Goal: Transaction & Acquisition: Book appointment/travel/reservation

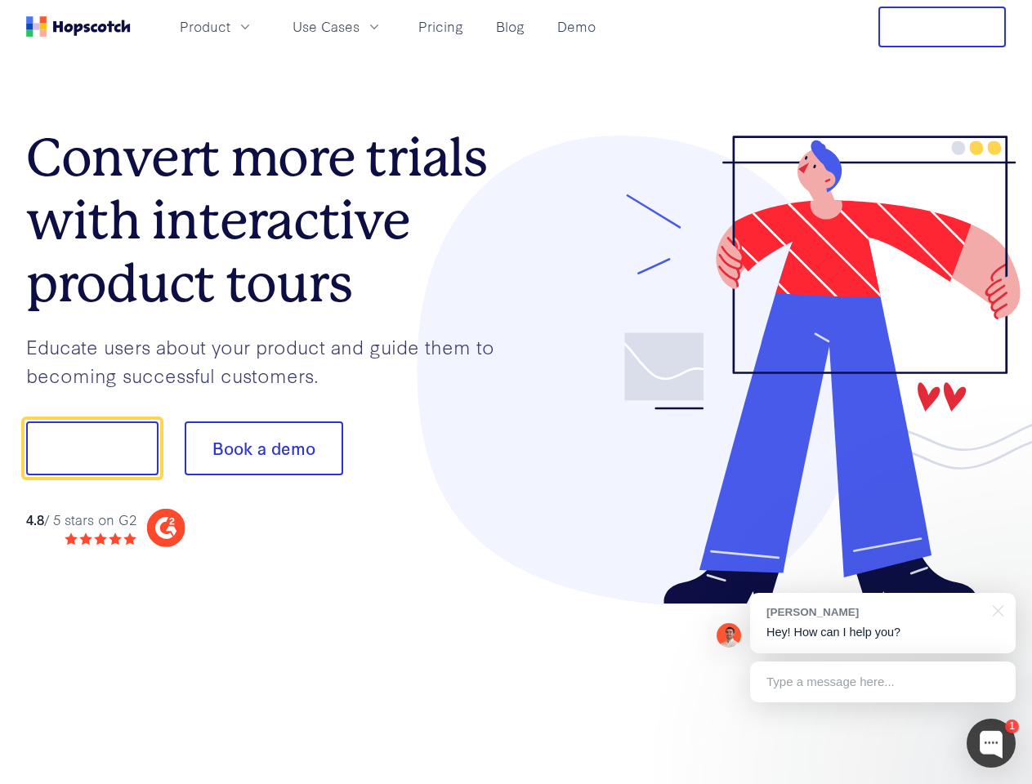
click at [516, 392] on div at bounding box center [761, 371] width 490 height 470
click at [230, 26] on span "Product" at bounding box center [205, 26] width 51 height 20
click at [359, 26] on span "Use Cases" at bounding box center [325, 26] width 67 height 20
click at [942, 27] on button "Free Trial" at bounding box center [941, 27] width 127 height 41
click at [91, 448] on button "Show me!" at bounding box center [92, 448] width 132 height 54
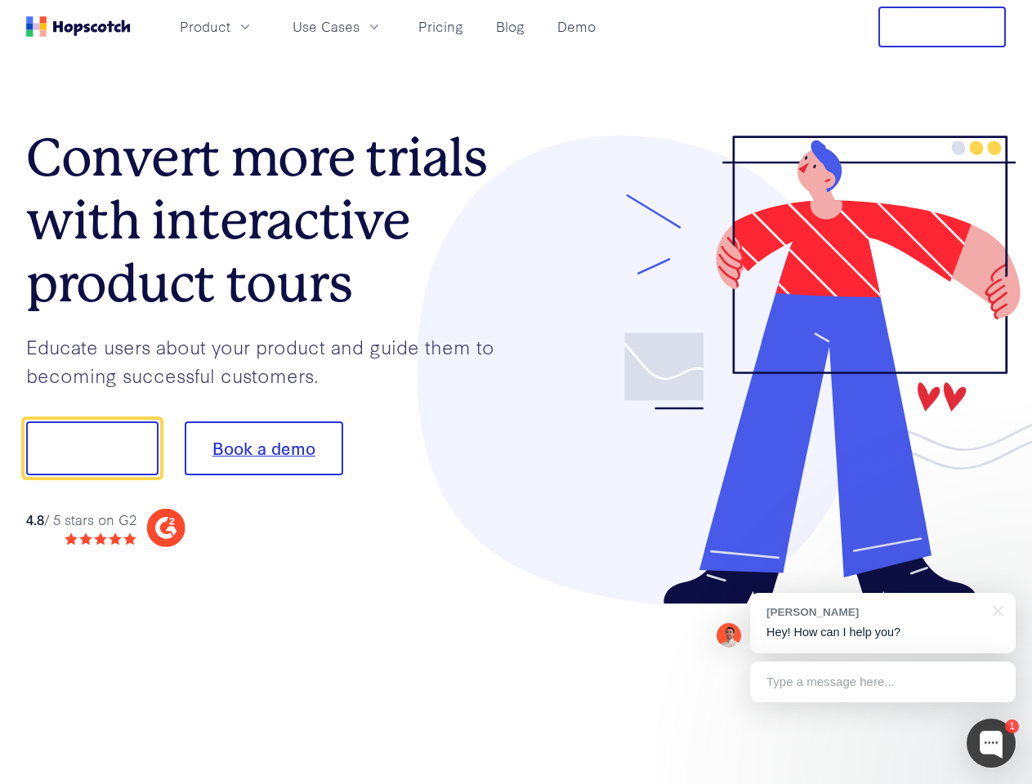
click at [263, 448] on button "Book a demo" at bounding box center [264, 448] width 158 height 54
click at [991, 743] on div at bounding box center [990, 743] width 49 height 49
click at [882, 623] on div "[PERSON_NAME] Hey! How can I help you?" at bounding box center [882, 623] width 265 height 60
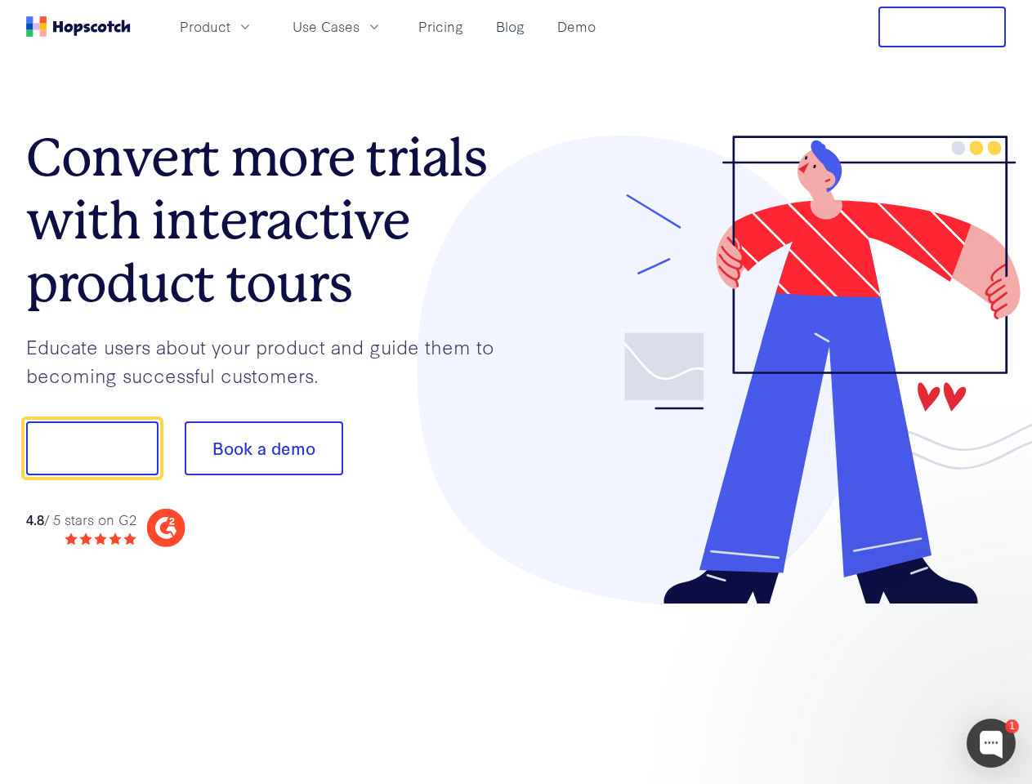
click at [995, 609] on div at bounding box center [862, 556] width 306 height 326
click at [882, 682] on div at bounding box center [862, 556] width 306 height 326
